Goal: Use online tool/utility: Utilize a website feature to perform a specific function

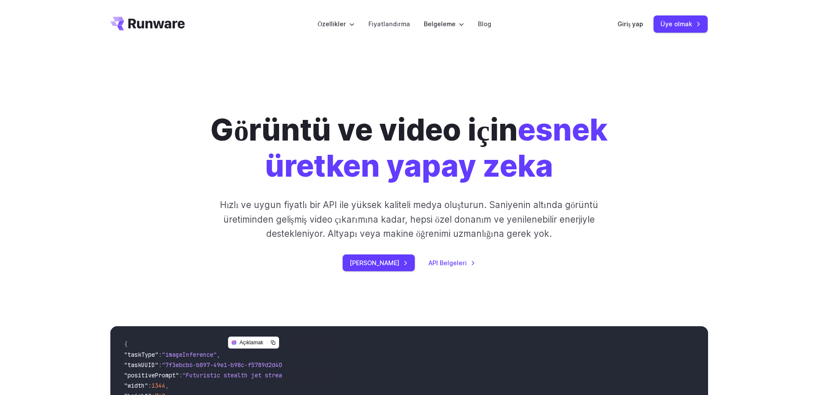
drag, startPoint x: 518, startPoint y: 1, endPoint x: 677, endPoint y: 58, distance: 169.4
click at [673, 72] on div "Görüntü ve video için esnek üretken yapay zeka Hızlı ve uygun fiyatlı bir API i…" at bounding box center [409, 173] width 818 height 250
click at [677, 27] on font "Üye olmak" at bounding box center [677, 23] width 32 height 7
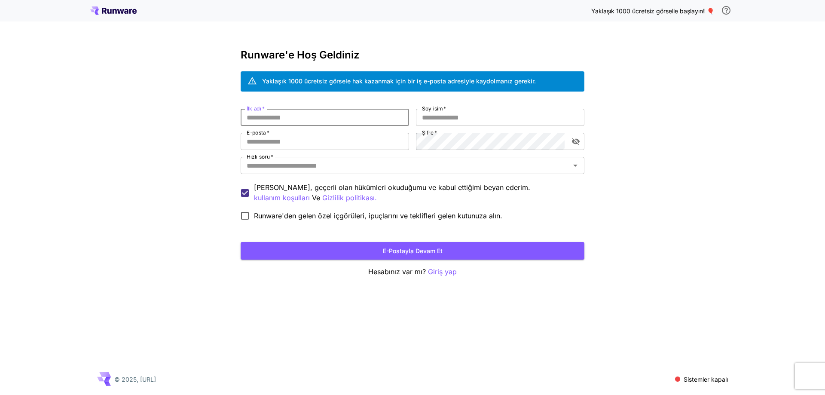
click at [282, 116] on input "İlk adı   *" at bounding box center [325, 117] width 168 height 17
click at [301, 119] on input "İlk adı   *" at bounding box center [325, 117] width 168 height 17
type input "*"
type input "****"
type input "*****"
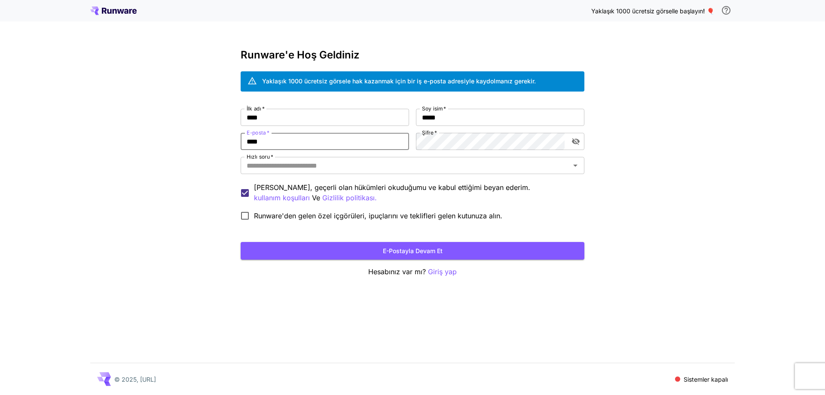
type input "**********"
click at [641, 138] on div "**********" at bounding box center [412, 197] width 825 height 395
click at [304, 164] on input "Hızlı soru   *" at bounding box center [405, 165] width 324 height 12
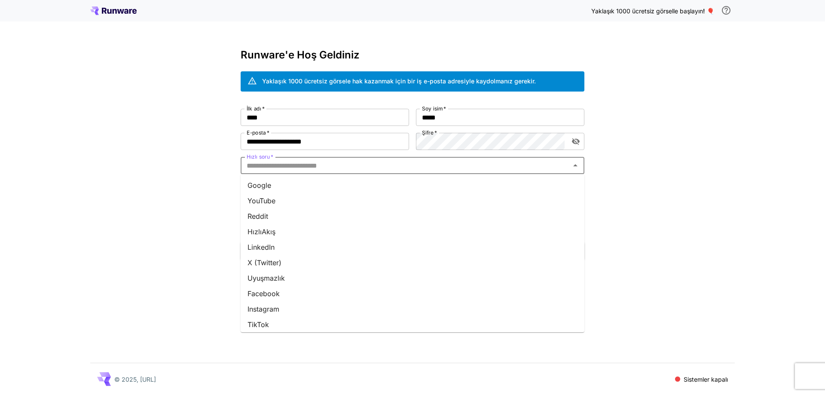
click at [265, 311] on font "Instagram" at bounding box center [263, 309] width 32 height 9
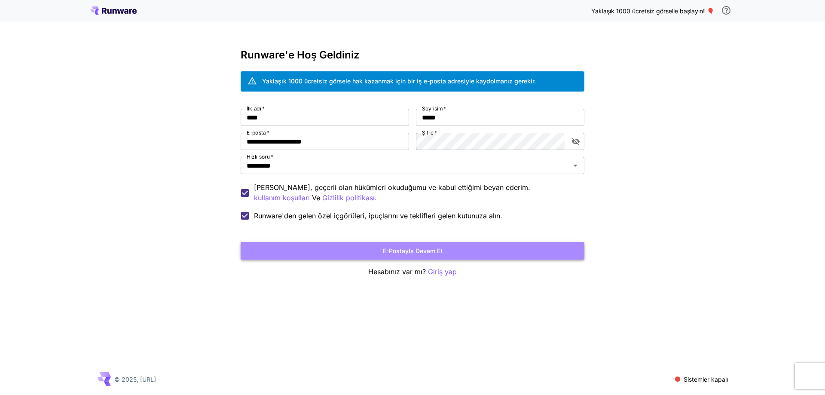
click at [426, 252] on font "E-postayla devam et" at bounding box center [413, 250] width 60 height 7
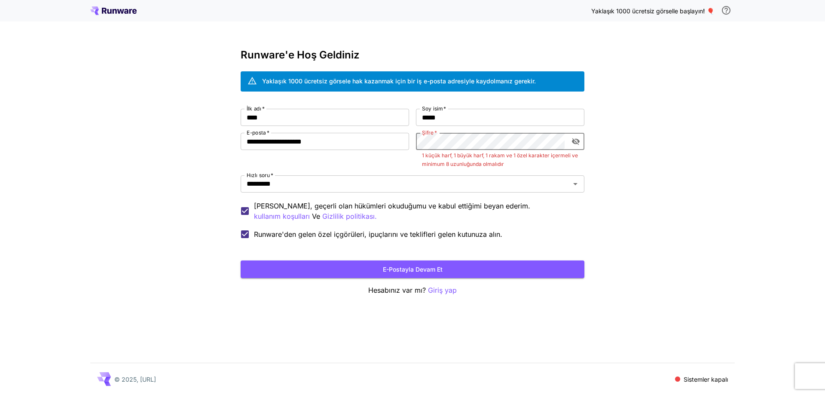
click at [578, 140] on icon "şifre görünürlüğünü değiştir" at bounding box center [576, 141] width 8 height 7
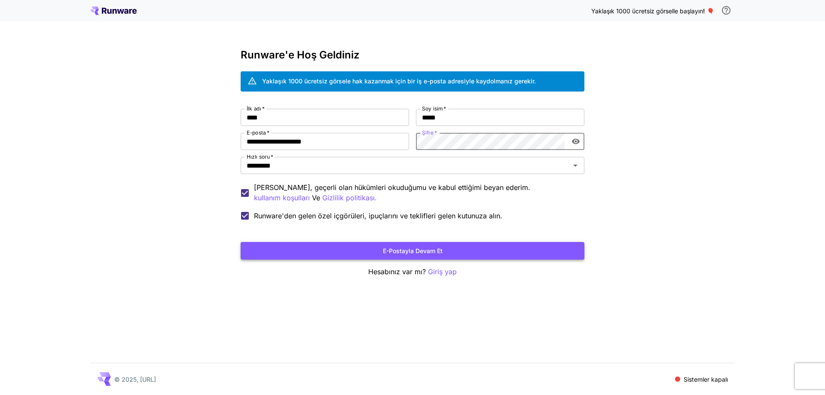
click at [455, 251] on button "E-postayla devam et" at bounding box center [413, 251] width 344 height 18
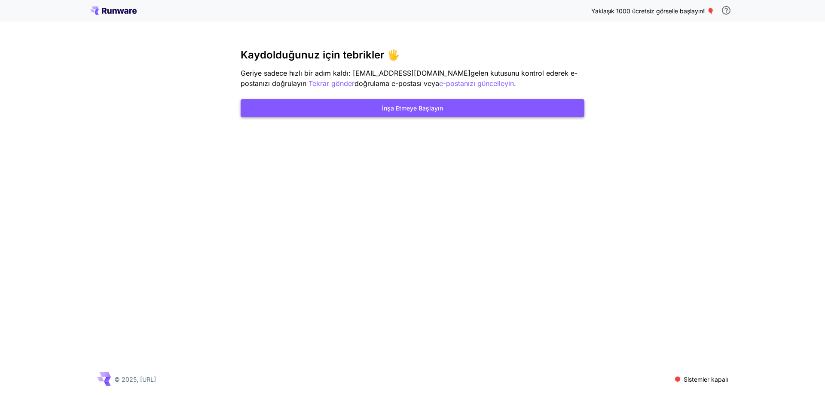
click at [405, 111] on font "İnşa Etmeye Başlayın" at bounding box center [412, 107] width 61 height 7
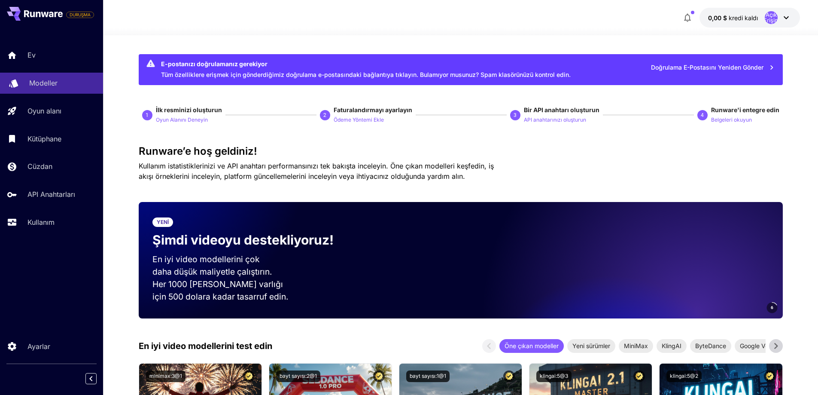
click at [45, 77] on link "Modeller" at bounding box center [51, 83] width 103 height 21
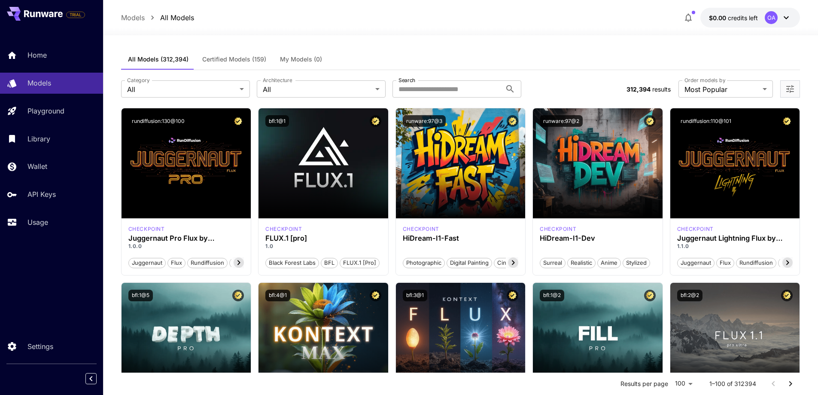
click at [136, 19] on p "Models" at bounding box center [133, 17] width 24 height 10
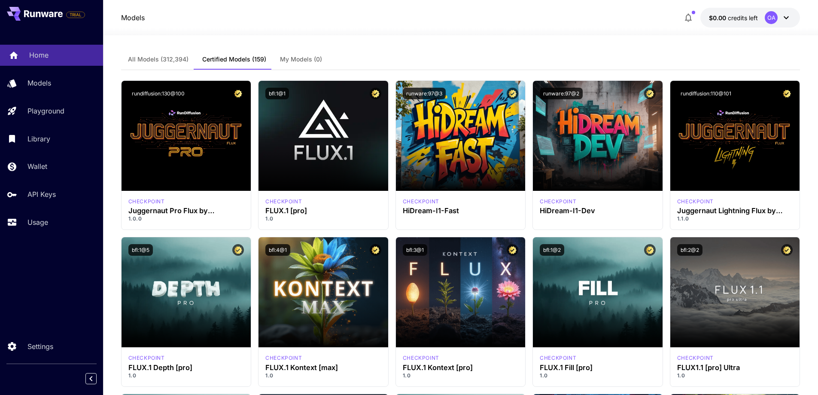
click at [29, 51] on p "Home" at bounding box center [38, 55] width 19 height 10
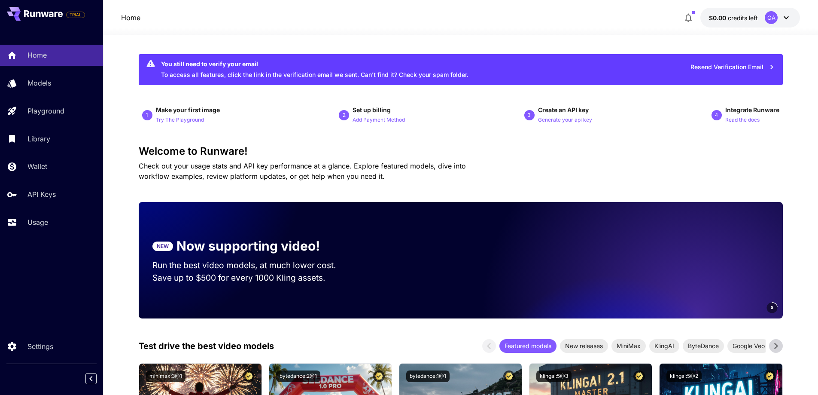
click at [39, 16] on icon at bounding box center [38, 15] width 5 height 6
click at [595, 76] on div "You still need to verify your email To access all features, click the link in t…" at bounding box center [461, 69] width 644 height 31
click at [176, 122] on p "Try The Playground" at bounding box center [180, 120] width 48 height 8
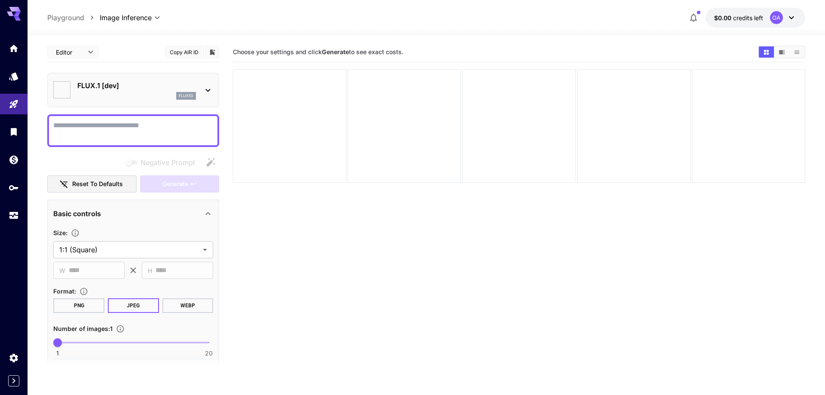
type input "**********"
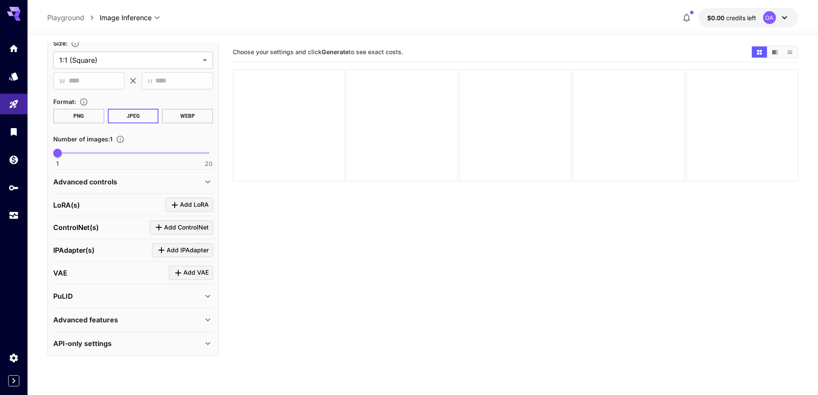
scroll to position [146, 0]
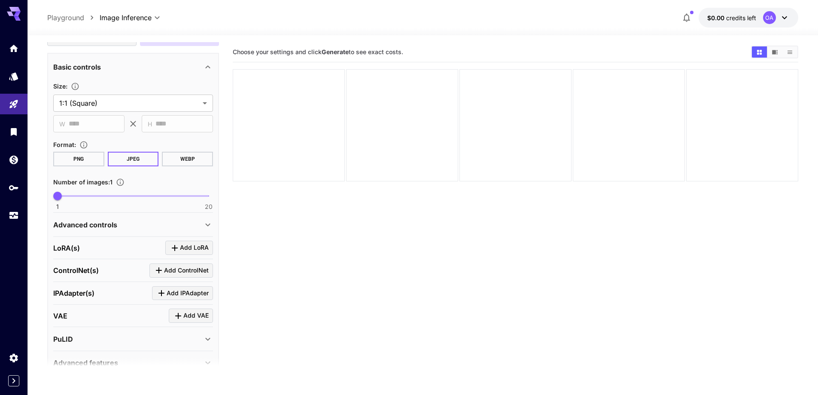
click at [123, 162] on button "JPEG" at bounding box center [133, 159] width 51 height 15
click at [97, 104] on body "**********" at bounding box center [409, 231] width 818 height 463
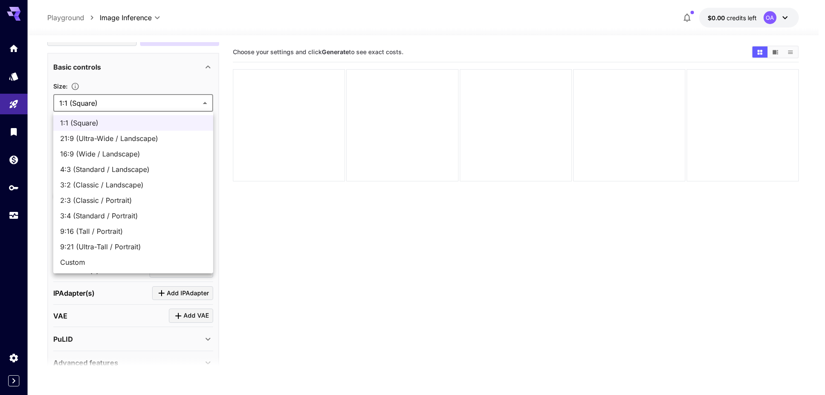
click at [97, 104] on div at bounding box center [412, 197] width 825 height 395
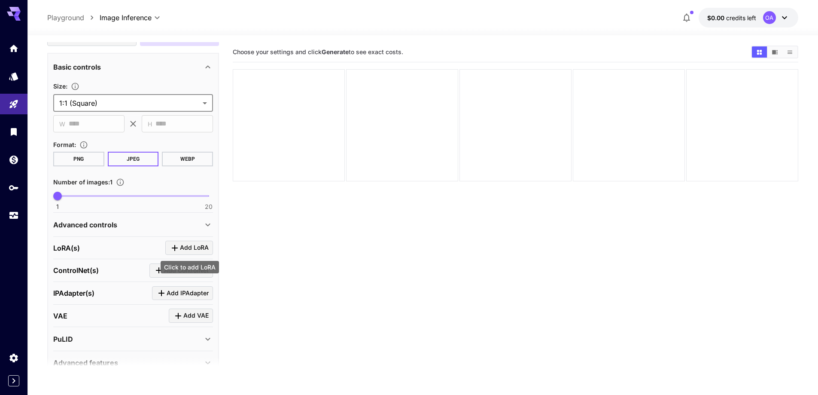
click at [190, 249] on span "Add LoRA" at bounding box center [194, 247] width 29 height 11
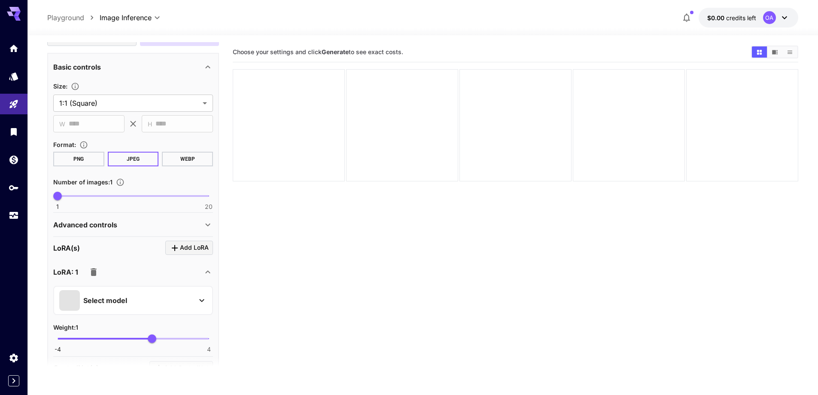
click at [63, 21] on p "Playground" at bounding box center [65, 17] width 37 height 10
click at [17, 47] on icon "Home" at bounding box center [14, 45] width 9 height 7
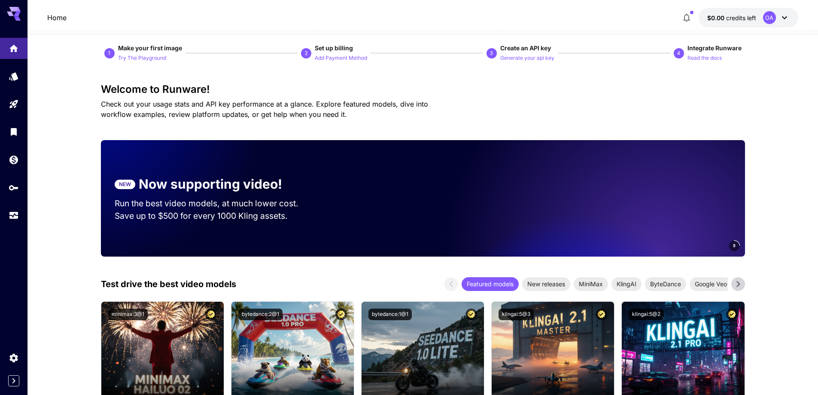
scroll to position [129, 0]
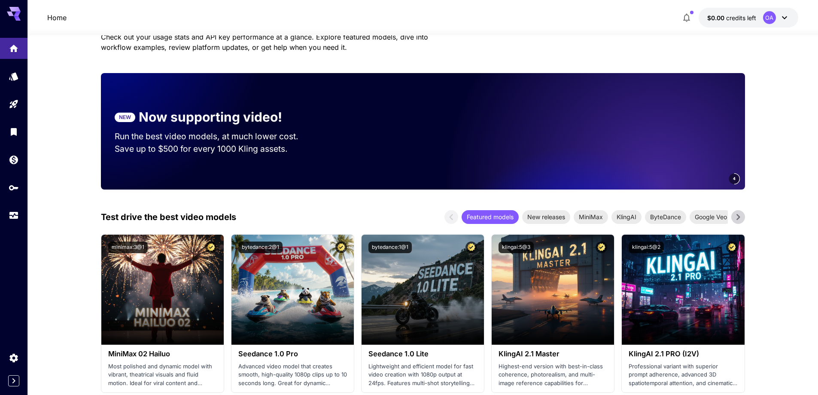
click at [212, 134] on p "Run the best video models, at much lower cost." at bounding box center [215, 136] width 200 height 12
click at [134, 122] on div "NEW Now supporting video!" at bounding box center [215, 116] width 200 height 19
drag, startPoint x: 378, startPoint y: 131, endPoint x: 556, endPoint y: 131, distance: 177.4
click at [379, 131] on div "3" at bounding box center [540, 131] width 410 height 116
click at [564, 129] on video at bounding box center [625, 131] width 241 height 116
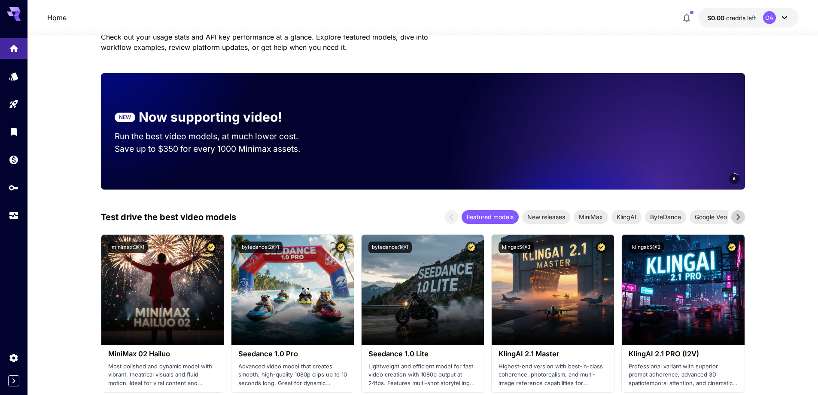
click at [643, 160] on video at bounding box center [625, 131] width 241 height 116
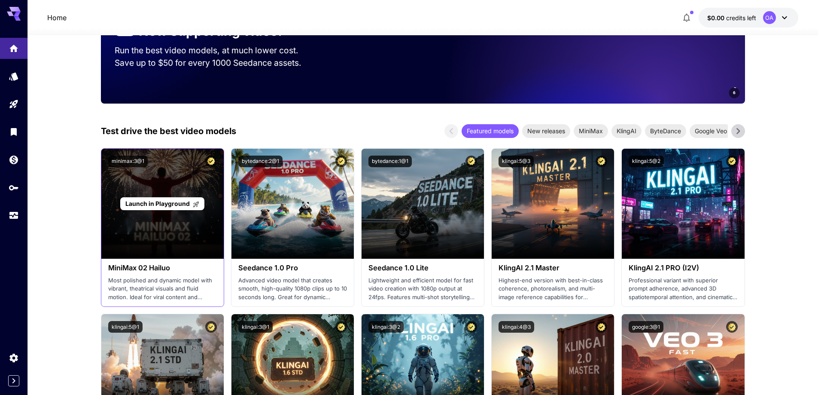
click at [157, 202] on span "Launch in Playground" at bounding box center [157, 203] width 64 height 7
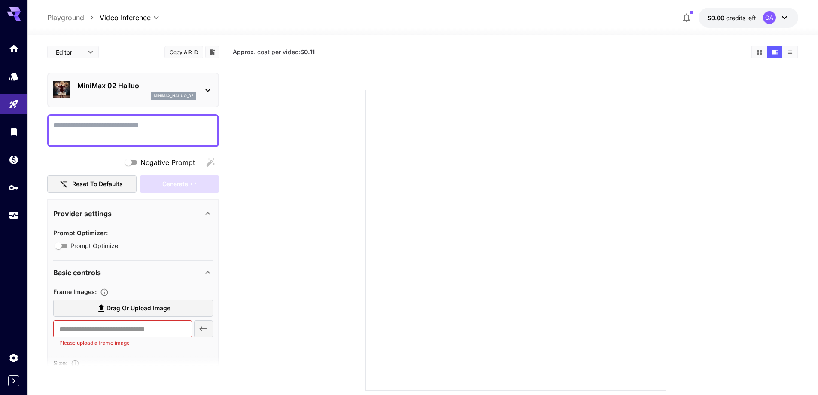
scroll to position [43, 0]
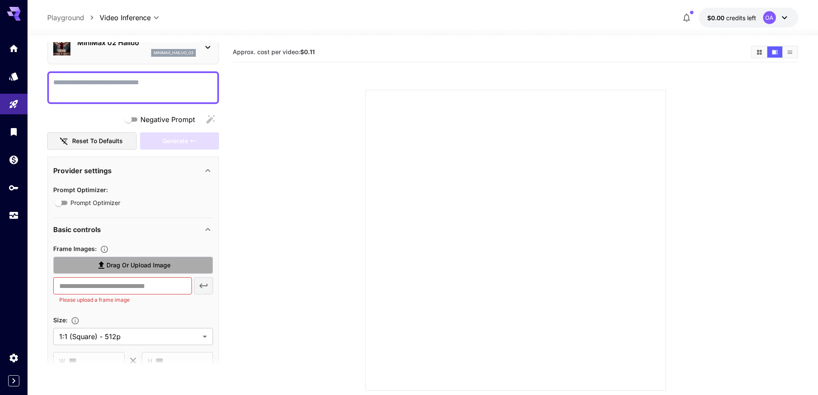
click at [147, 268] on span "Drag or upload image" at bounding box center [139, 265] width 64 height 11
click at [0, 0] on input "Drag or upload image" at bounding box center [0, 0] width 0 height 0
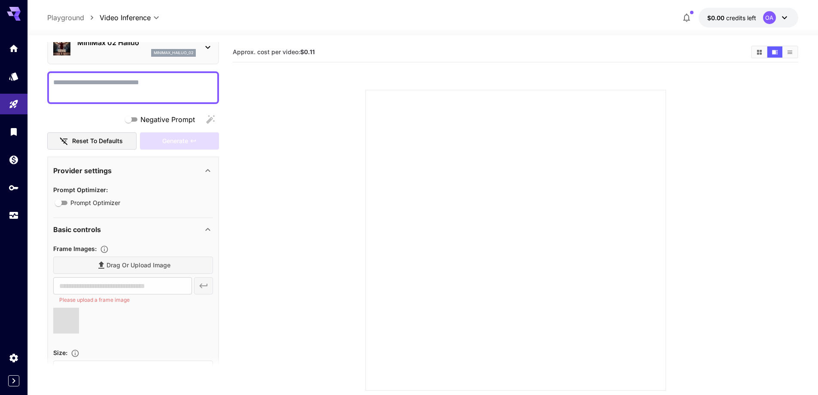
type input "**********"
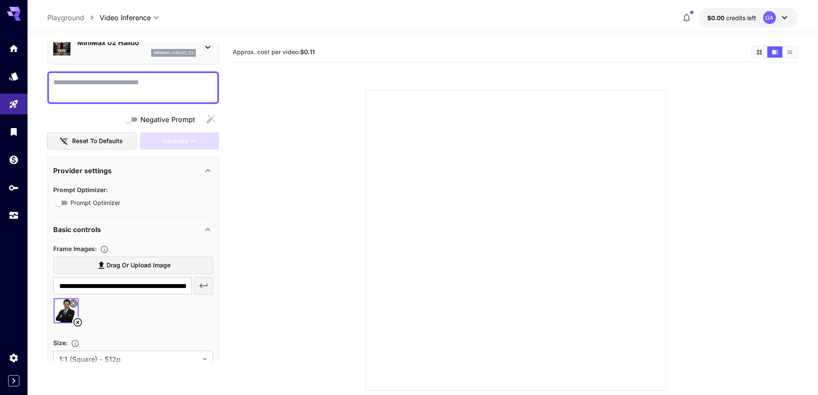
click at [101, 89] on textarea "Negative Prompt" at bounding box center [133, 87] width 160 height 21
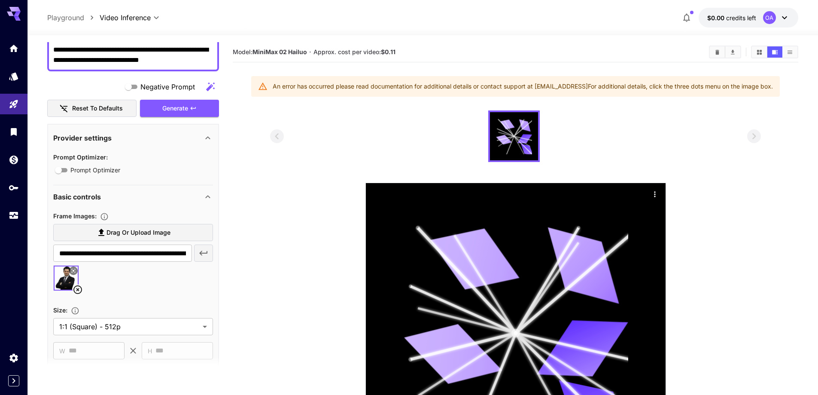
scroll to position [172, 0]
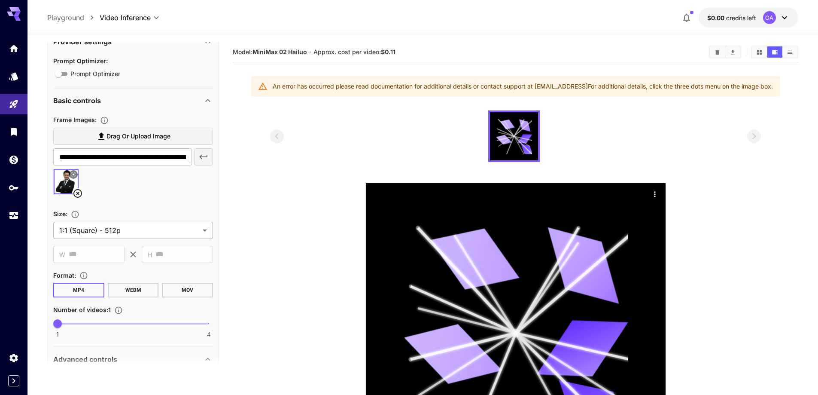
click at [123, 232] on body "**********" at bounding box center [409, 254] width 818 height 509
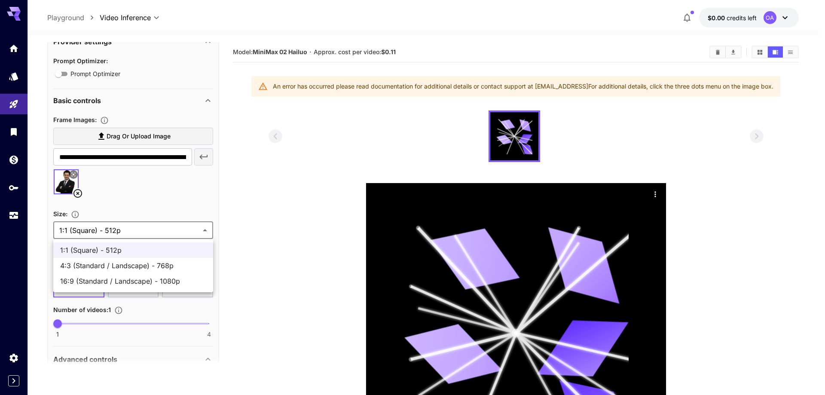
click at [148, 206] on div at bounding box center [412, 197] width 825 height 395
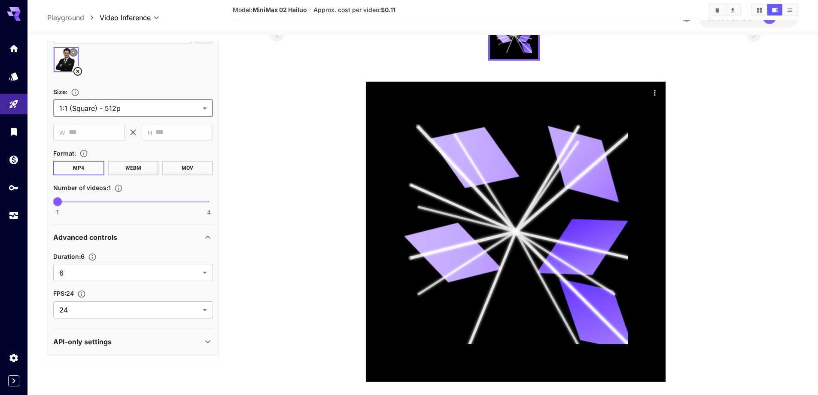
scroll to position [114, 0]
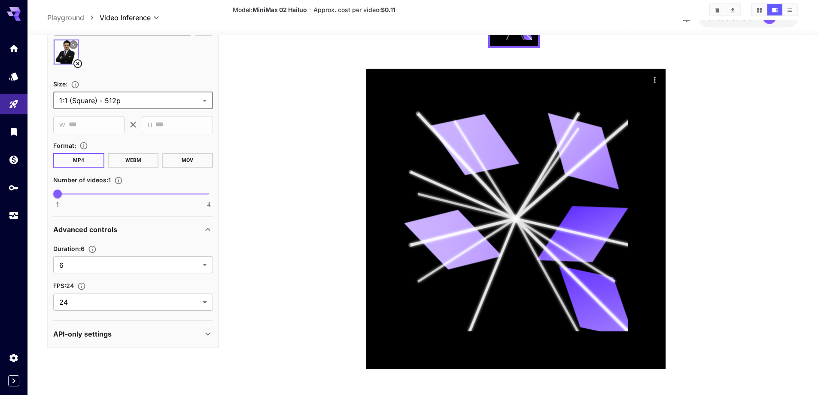
click at [142, 331] on div "API-only settings" at bounding box center [127, 333] width 149 height 10
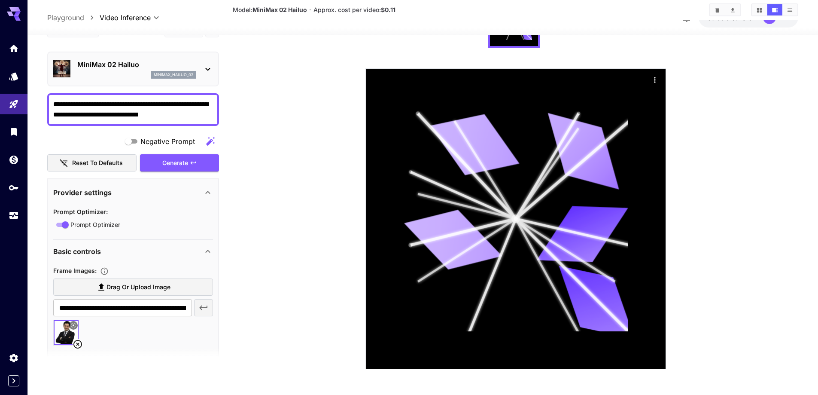
scroll to position [0, 0]
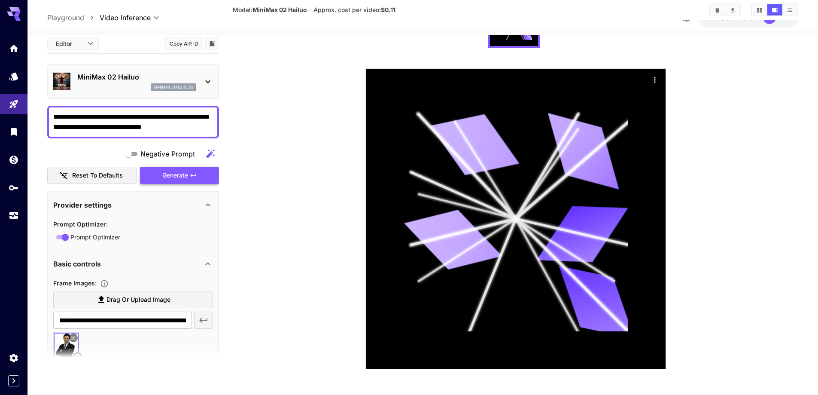
type textarea "**********"
click at [180, 176] on div "Generate" at bounding box center [179, 176] width 79 height 18
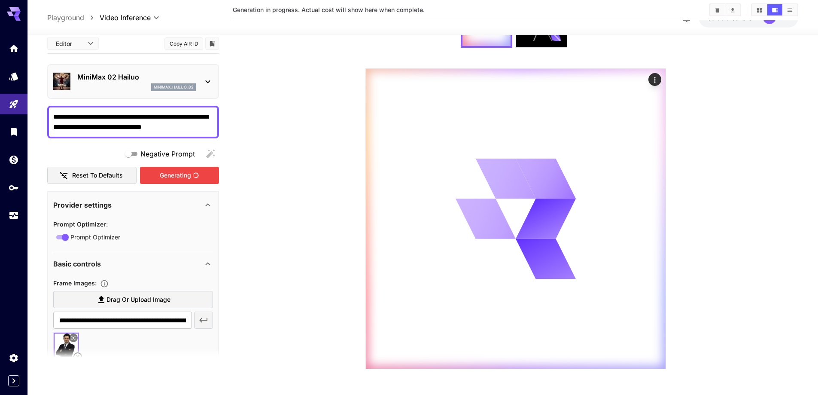
scroll to position [73, 0]
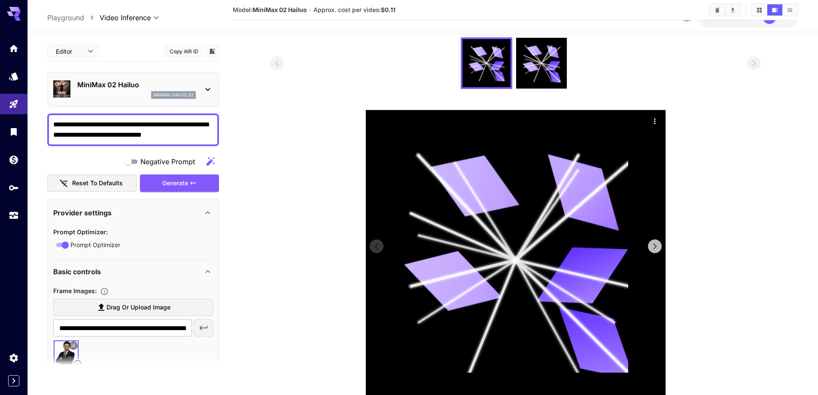
drag, startPoint x: 538, startPoint y: 189, endPoint x: 538, endPoint y: 247, distance: 58.4
click at [538, 247] on icon at bounding box center [515, 259] width 225 height 225
click at [660, 248] on icon at bounding box center [655, 246] width 13 height 13
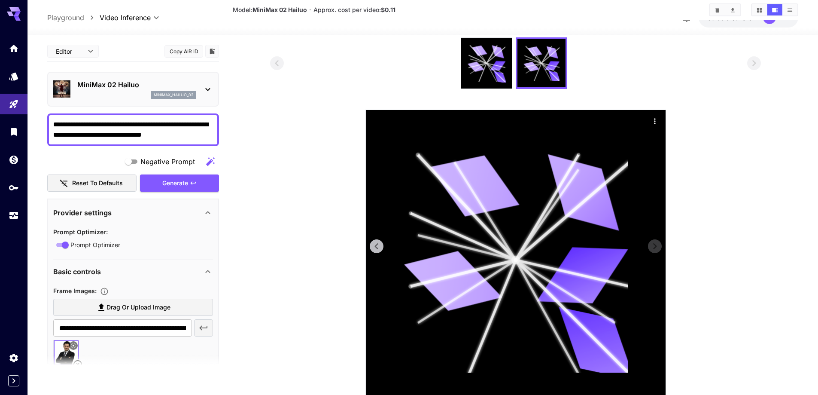
click at [603, 244] on icon at bounding box center [515, 259] width 225 height 225
click at [592, 242] on icon at bounding box center [515, 259] width 225 height 225
click at [590, 242] on icon at bounding box center [515, 259] width 225 height 225
click at [497, 65] on icon at bounding box center [497, 66] width 15 height 10
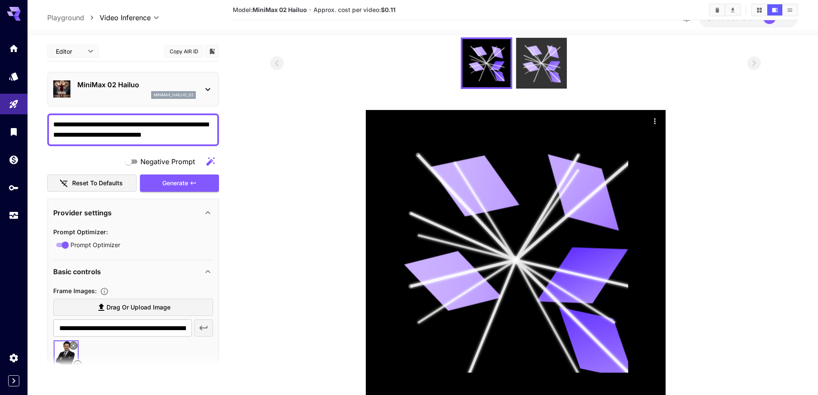
click at [537, 61] on icon at bounding box center [541, 63] width 38 height 38
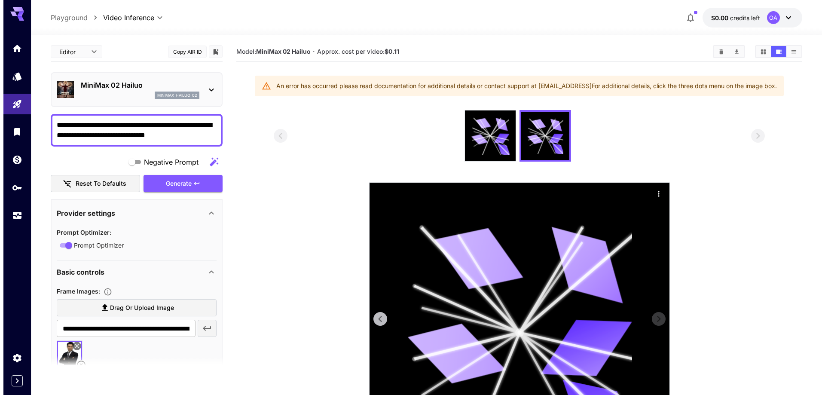
scroll to position [0, 0]
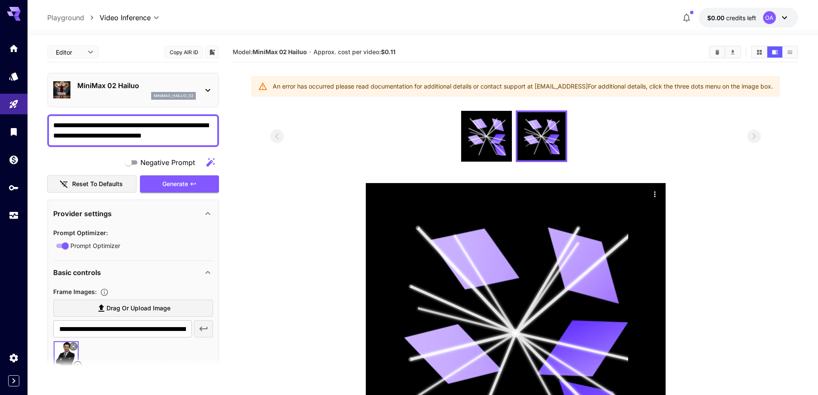
click at [73, 21] on p "Playground" at bounding box center [65, 17] width 37 height 10
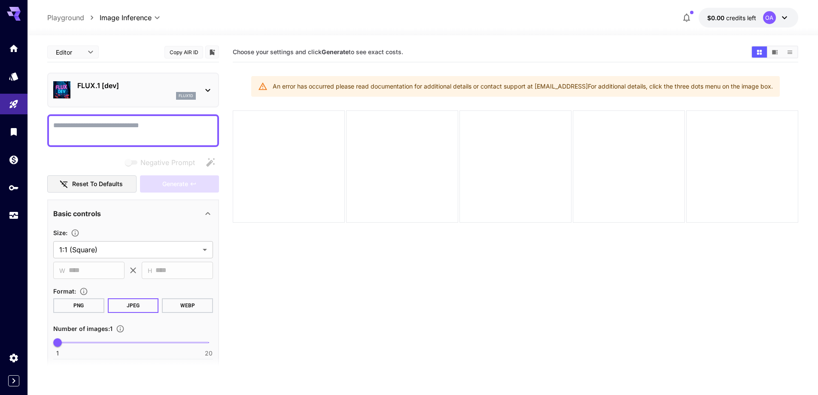
click at [15, 15] on icon at bounding box center [17, 14] width 7 height 5
click at [150, 19] on body "**********" at bounding box center [412, 231] width 825 height 463
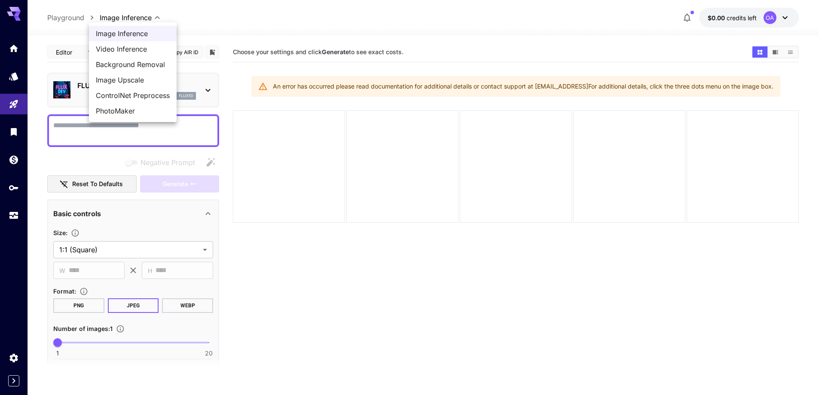
click at [134, 48] on span "Video Inference" at bounding box center [133, 49] width 74 height 10
type input "**********"
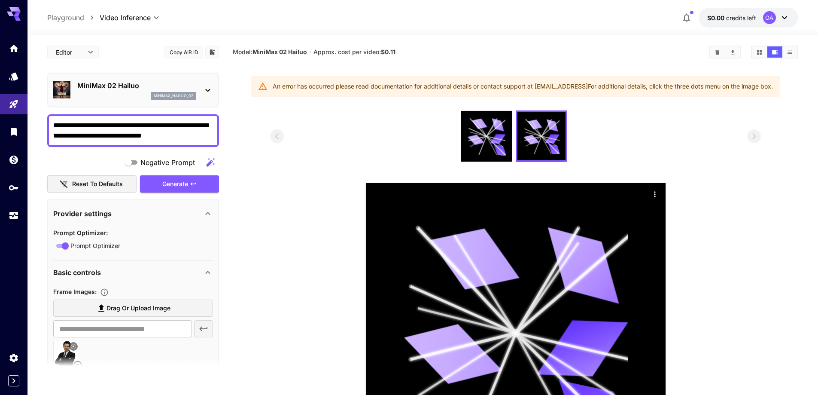
click at [13, 15] on icon at bounding box center [14, 11] width 14 height 9
click at [789, 21] on icon at bounding box center [785, 17] width 10 height 10
